Goal: Task Accomplishment & Management: Manage account settings

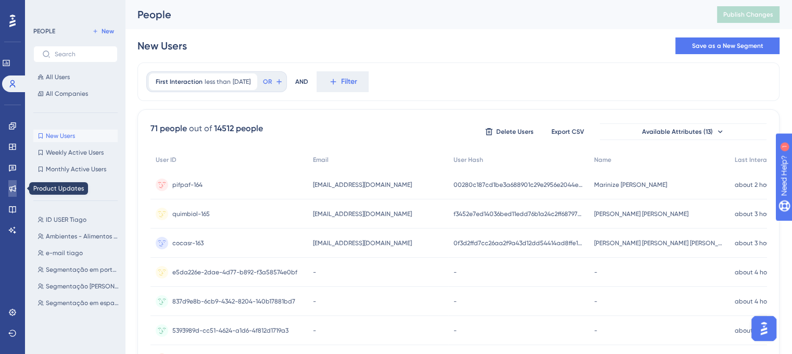
click at [17, 191] on link at bounding box center [12, 188] width 8 height 17
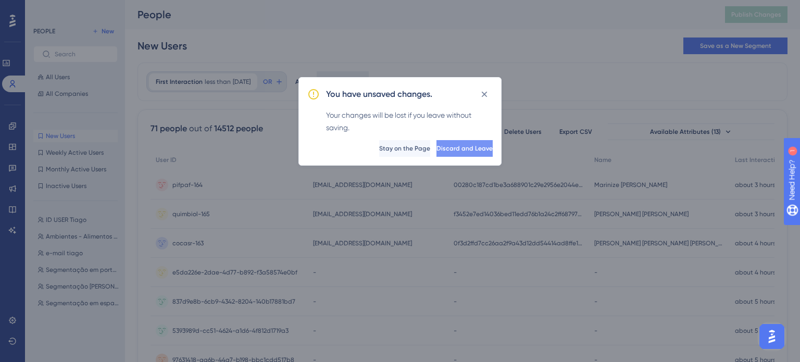
click at [437, 148] on button "Discard and Leave" at bounding box center [465, 148] width 56 height 17
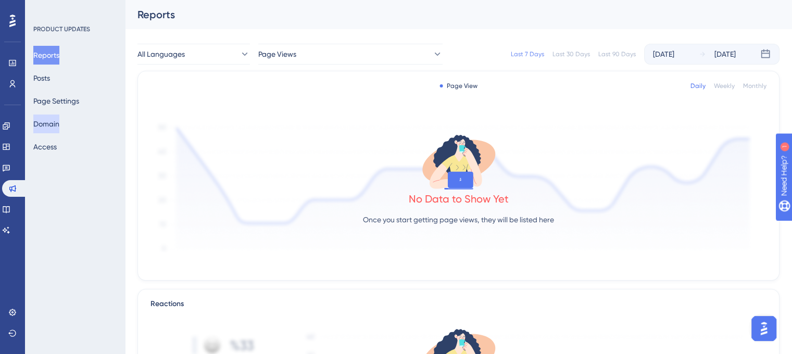
click at [51, 123] on button "Domain" at bounding box center [46, 124] width 26 height 19
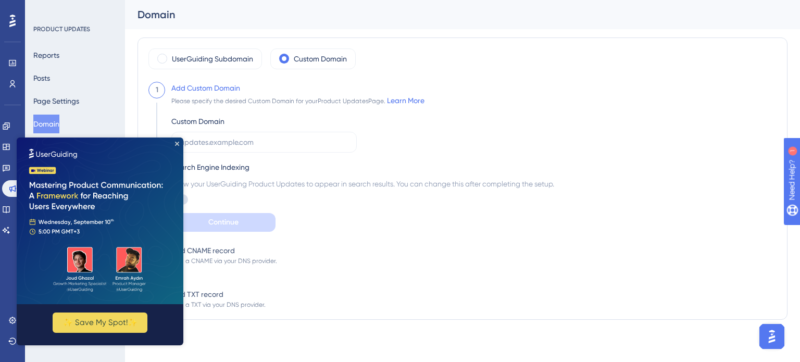
click at [175, 147] on img at bounding box center [100, 221] width 167 height 167
click at [176, 143] on icon "Close Preview" at bounding box center [177, 144] width 4 height 4
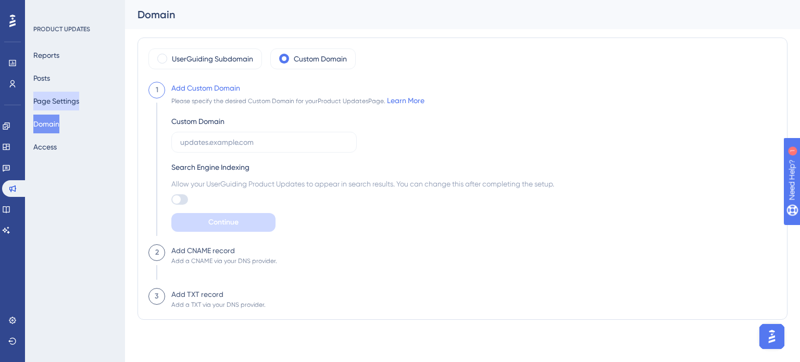
click at [52, 103] on button "Page Settings" at bounding box center [56, 101] width 46 height 19
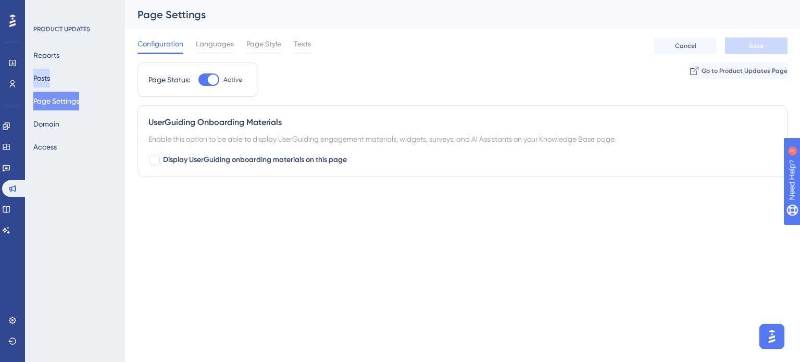
click at [50, 82] on button "Posts" at bounding box center [41, 78] width 17 height 19
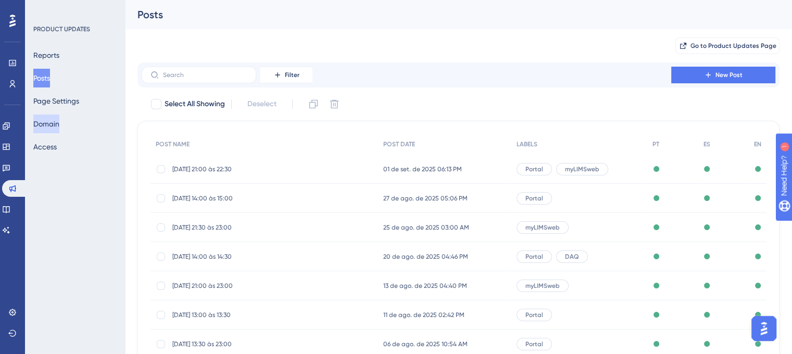
click at [59, 118] on button "Domain" at bounding box center [46, 124] width 26 height 19
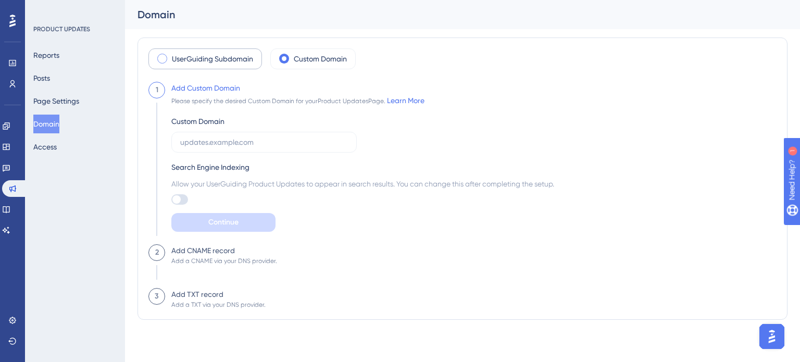
click at [228, 66] on div "UserGuiding Subdomain" at bounding box center [205, 58] width 114 height 21
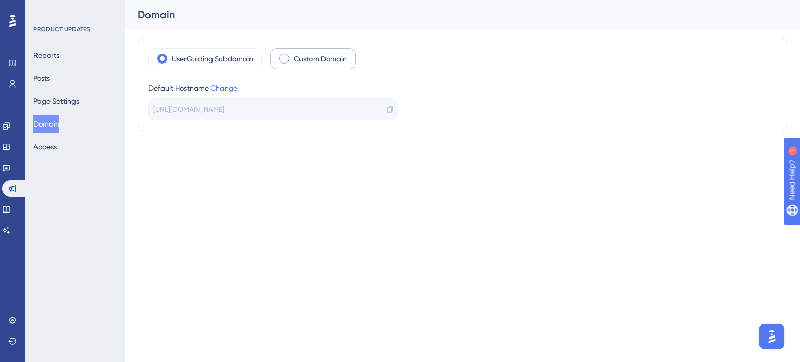
click at [313, 62] on label "Custom Domain" at bounding box center [320, 59] width 53 height 13
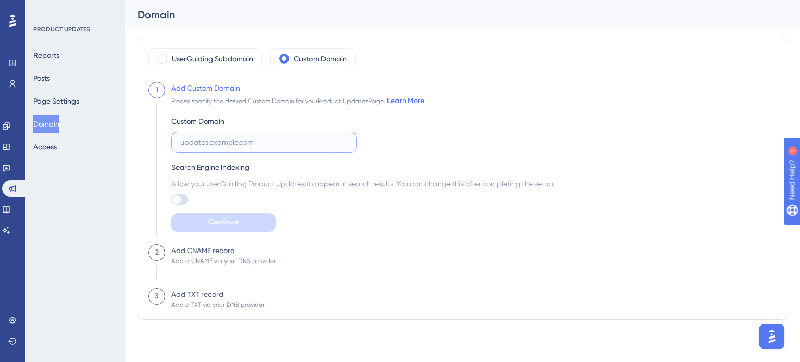
click at [239, 143] on input "text" at bounding box center [264, 141] width 168 height 11
type input "[DOMAIN_NAME]"
click at [386, 148] on div "Custom Domain [DOMAIN_NAME] Search Engine Indexing Allow your UserGuiding Produ…" at bounding box center [362, 169] width 383 height 125
click at [248, 141] on input "[DOMAIN_NAME]" at bounding box center [264, 141] width 168 height 11
click at [55, 147] on button "Access" at bounding box center [44, 147] width 23 height 19
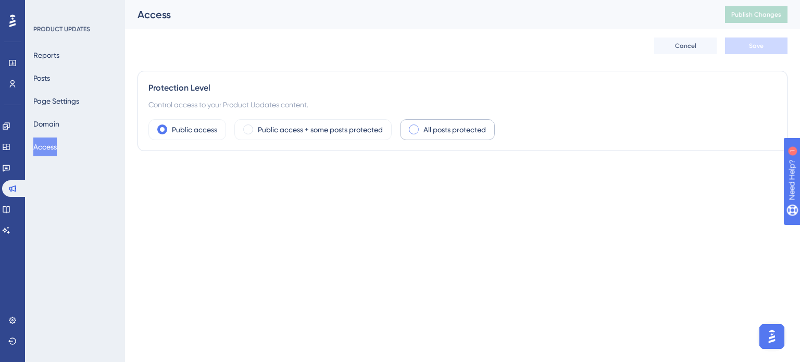
click at [422, 128] on div "All posts protected" at bounding box center [447, 129] width 95 height 21
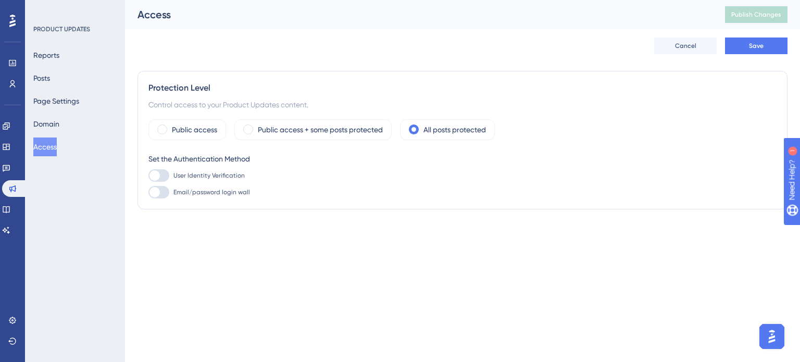
click at [163, 173] on div at bounding box center [158, 175] width 21 height 13
click at [148, 176] on input "User Identity Verification" at bounding box center [148, 176] width 1 height 1
checkbox input "false"
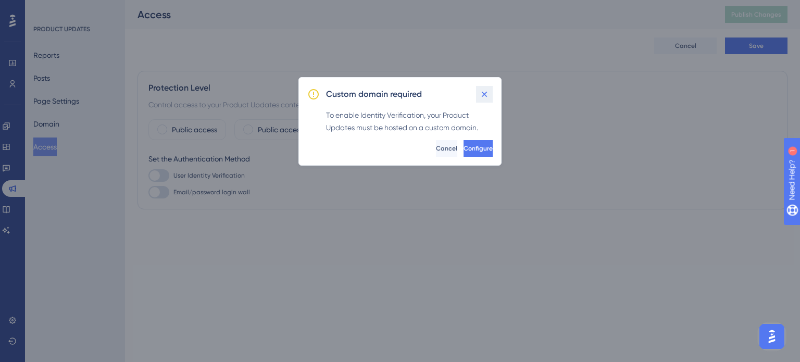
click at [486, 89] on icon at bounding box center [484, 94] width 10 height 10
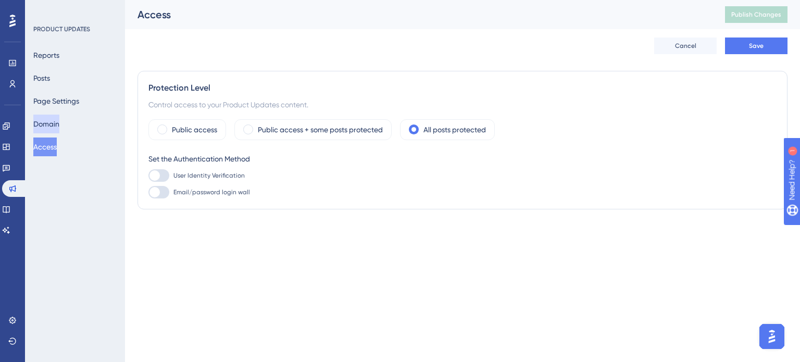
click at [56, 125] on button "Domain" at bounding box center [46, 124] width 26 height 19
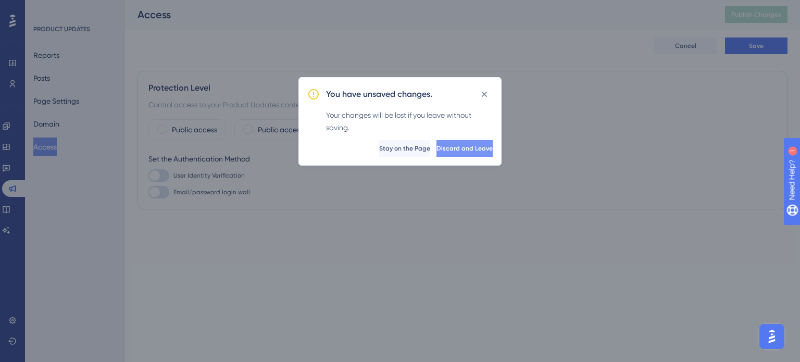
click at [438, 154] on button "Discard and Leave" at bounding box center [465, 148] width 56 height 17
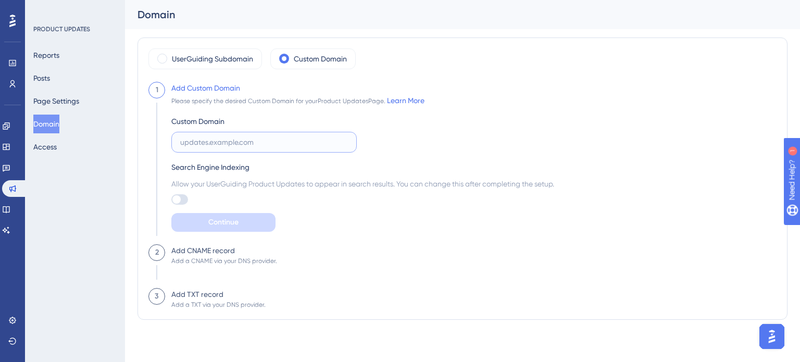
click at [238, 141] on input "text" at bounding box center [264, 141] width 168 height 11
